Goal: Information Seeking & Learning: Learn about a topic

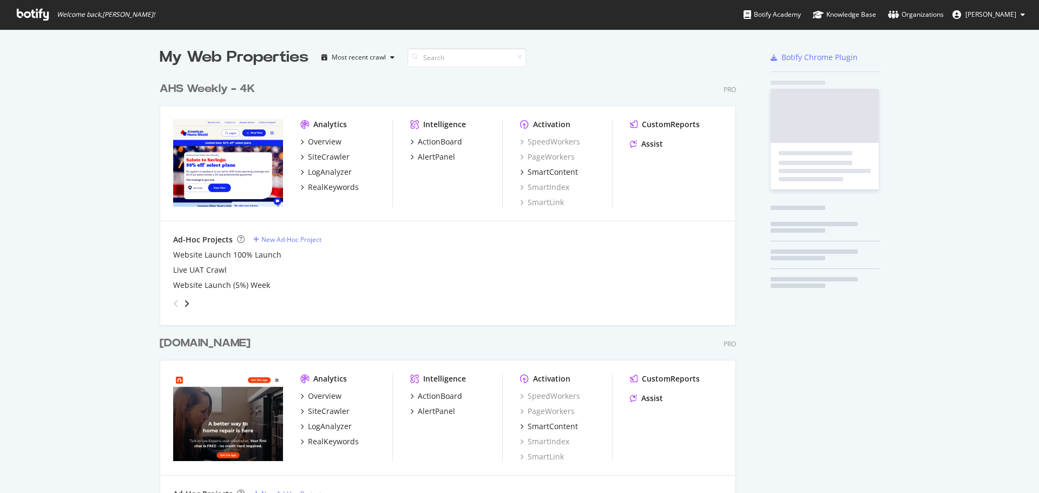
scroll to position [485, 1023]
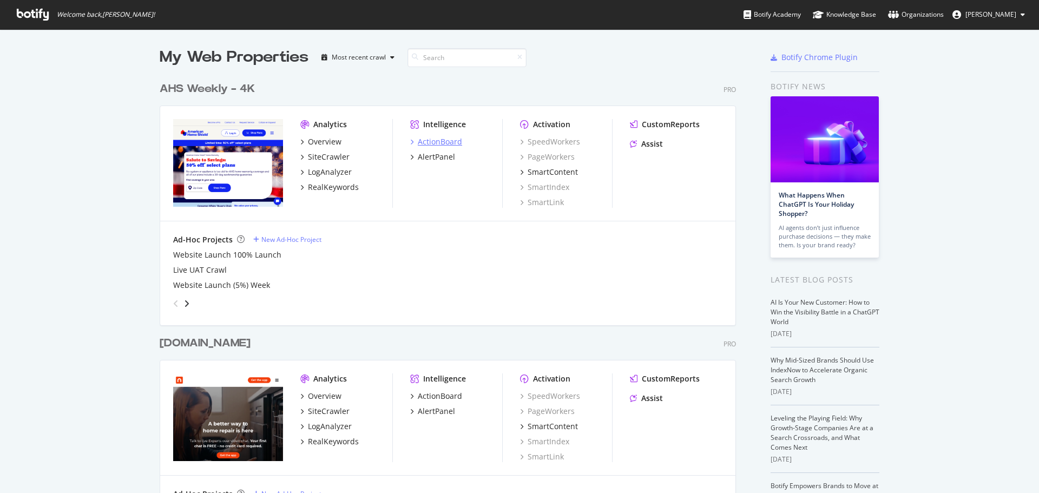
click at [442, 144] on div "ActionBoard" at bounding box center [440, 141] width 44 height 11
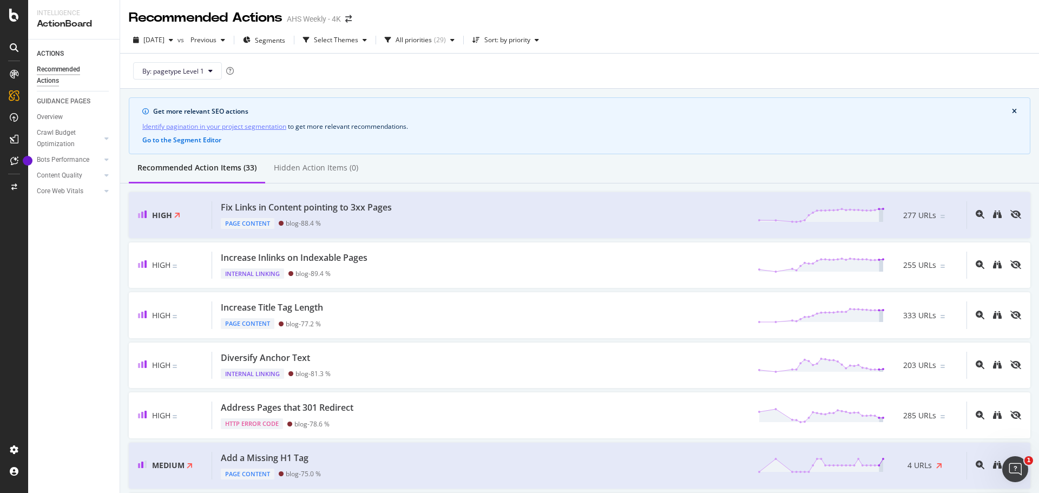
click at [642, 231] on div "High Fix Links in Content pointing to 3xx Pages Page Content blog - 88.4 % 277 …" at bounding box center [580, 215] width 902 height 46
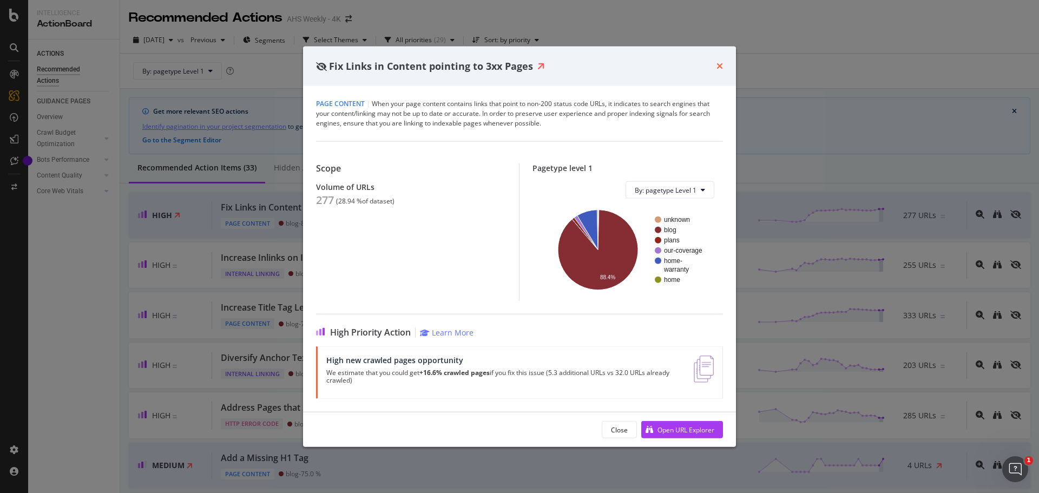
click at [722, 66] on icon "times" at bounding box center [720, 66] width 6 height 9
